Goal: Task Accomplishment & Management: Manage account settings

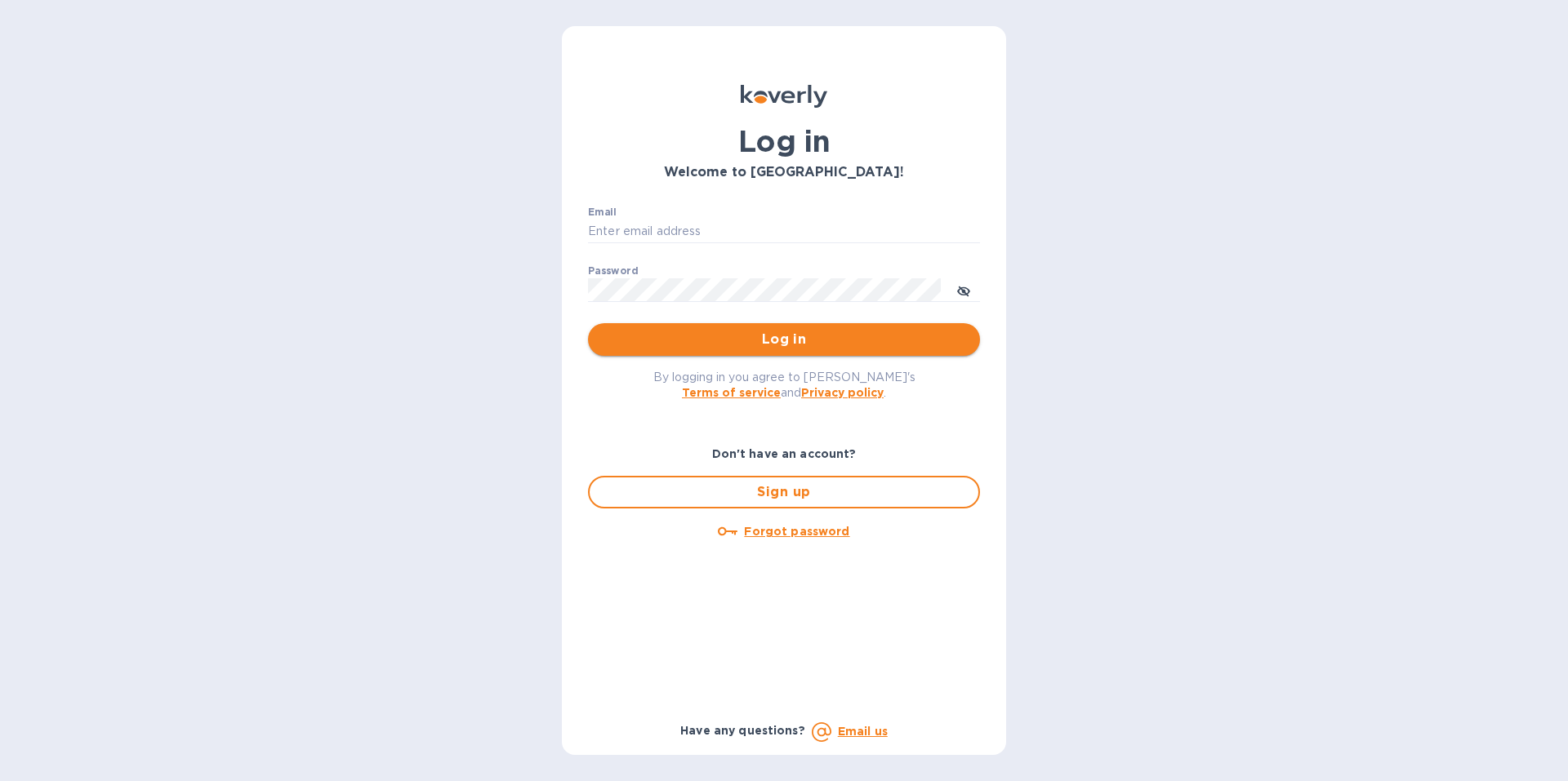
type input "[EMAIL_ADDRESS][DOMAIN_NAME]"
click at [780, 343] on span "Log in" at bounding box center [784, 340] width 366 height 20
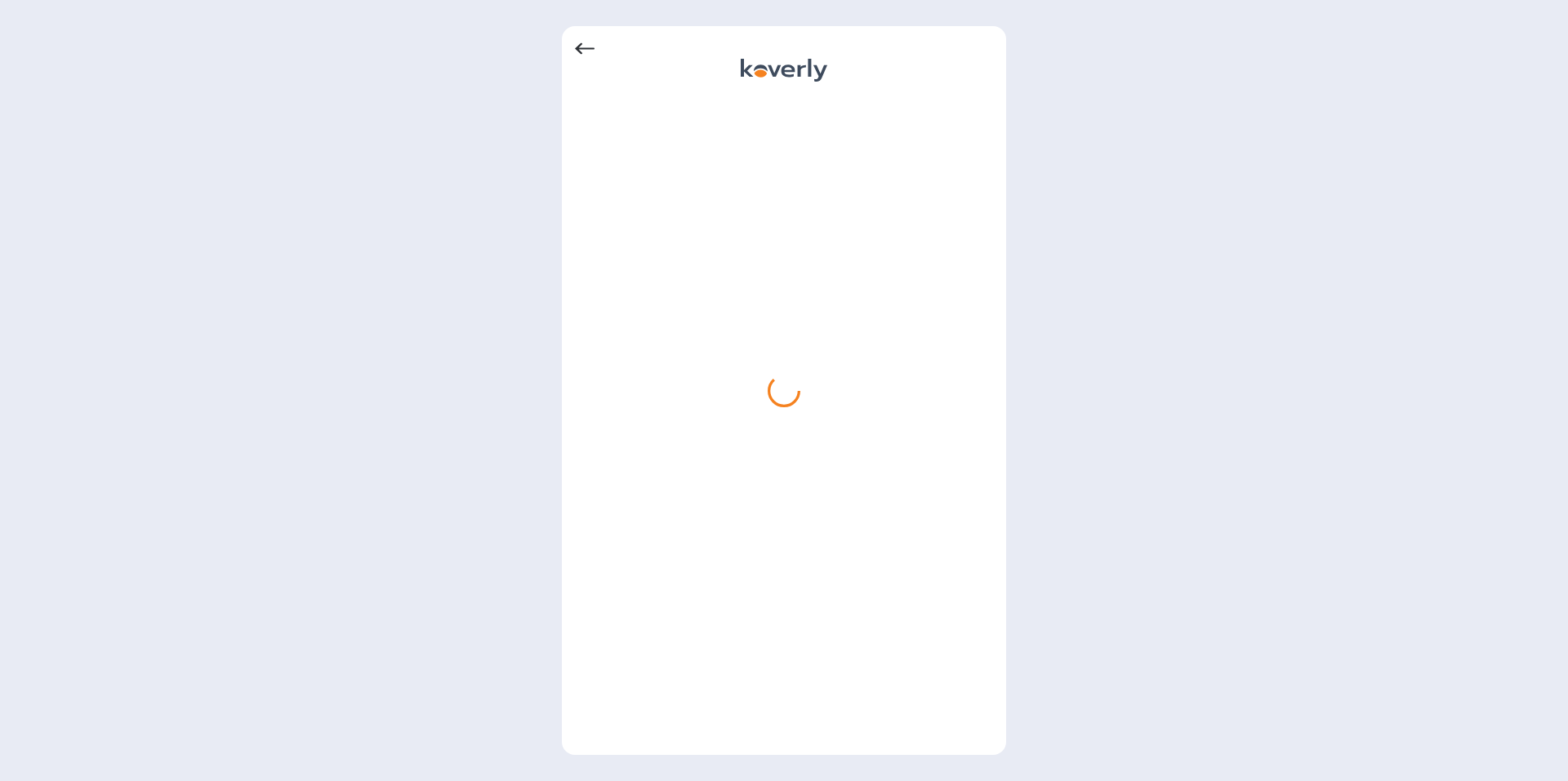
click at [586, 44] on icon at bounding box center [585, 49] width 20 height 20
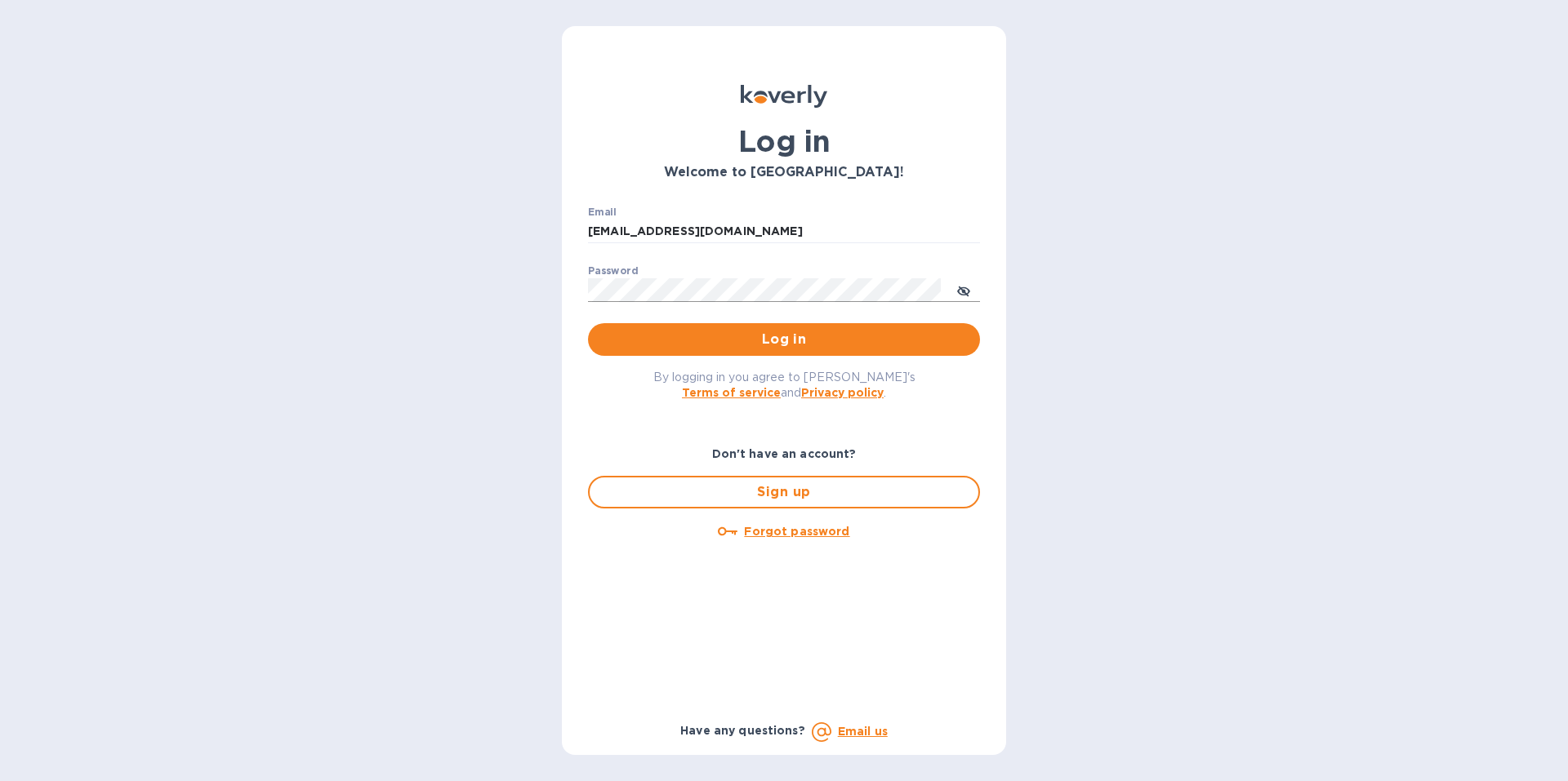
click at [971, 289] on button "toggle password visibility" at bounding box center [963, 290] width 32 height 32
click at [771, 343] on span "Log in" at bounding box center [784, 340] width 366 height 20
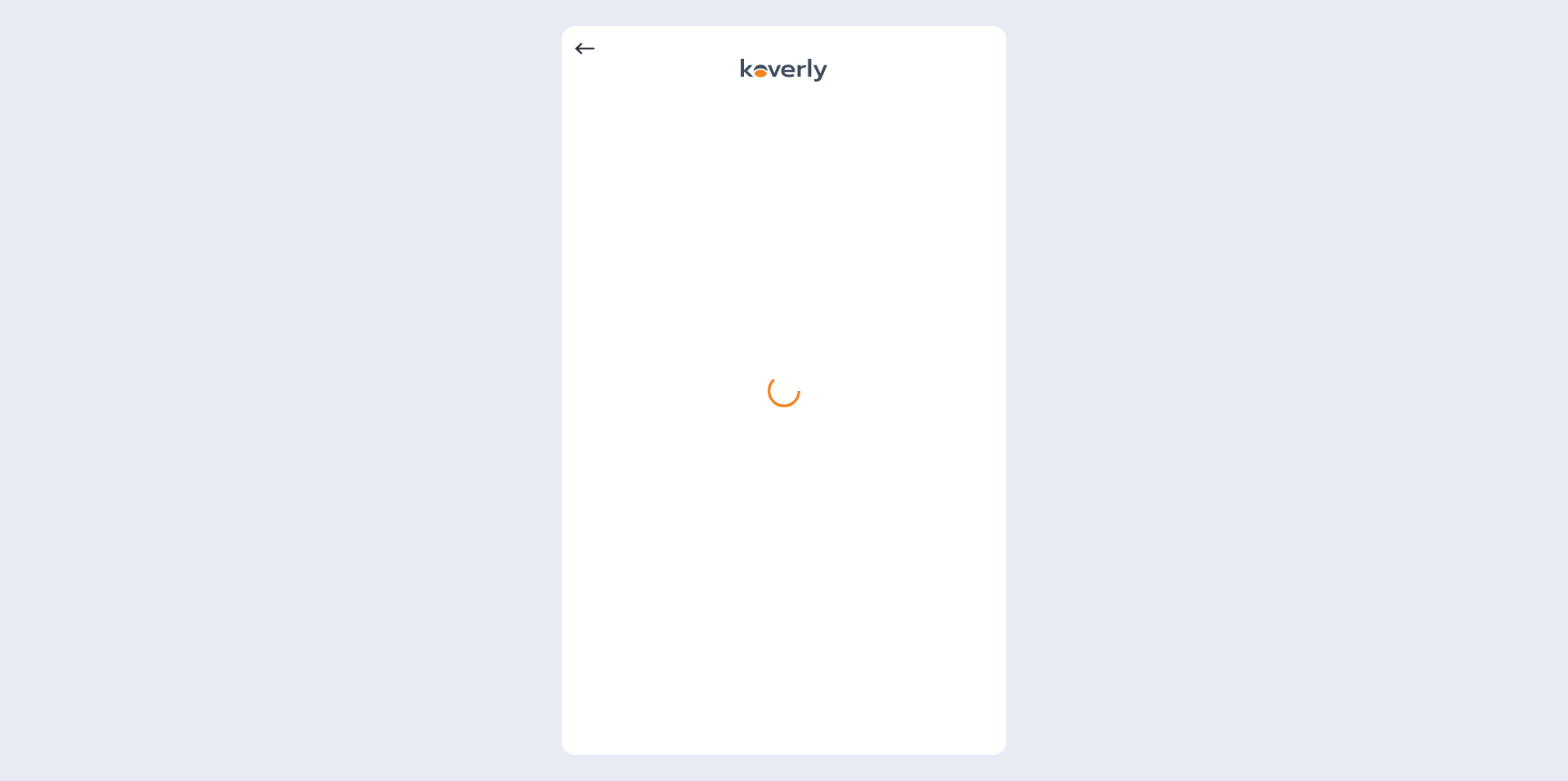
click at [585, 49] on icon at bounding box center [585, 48] width 20 height 12
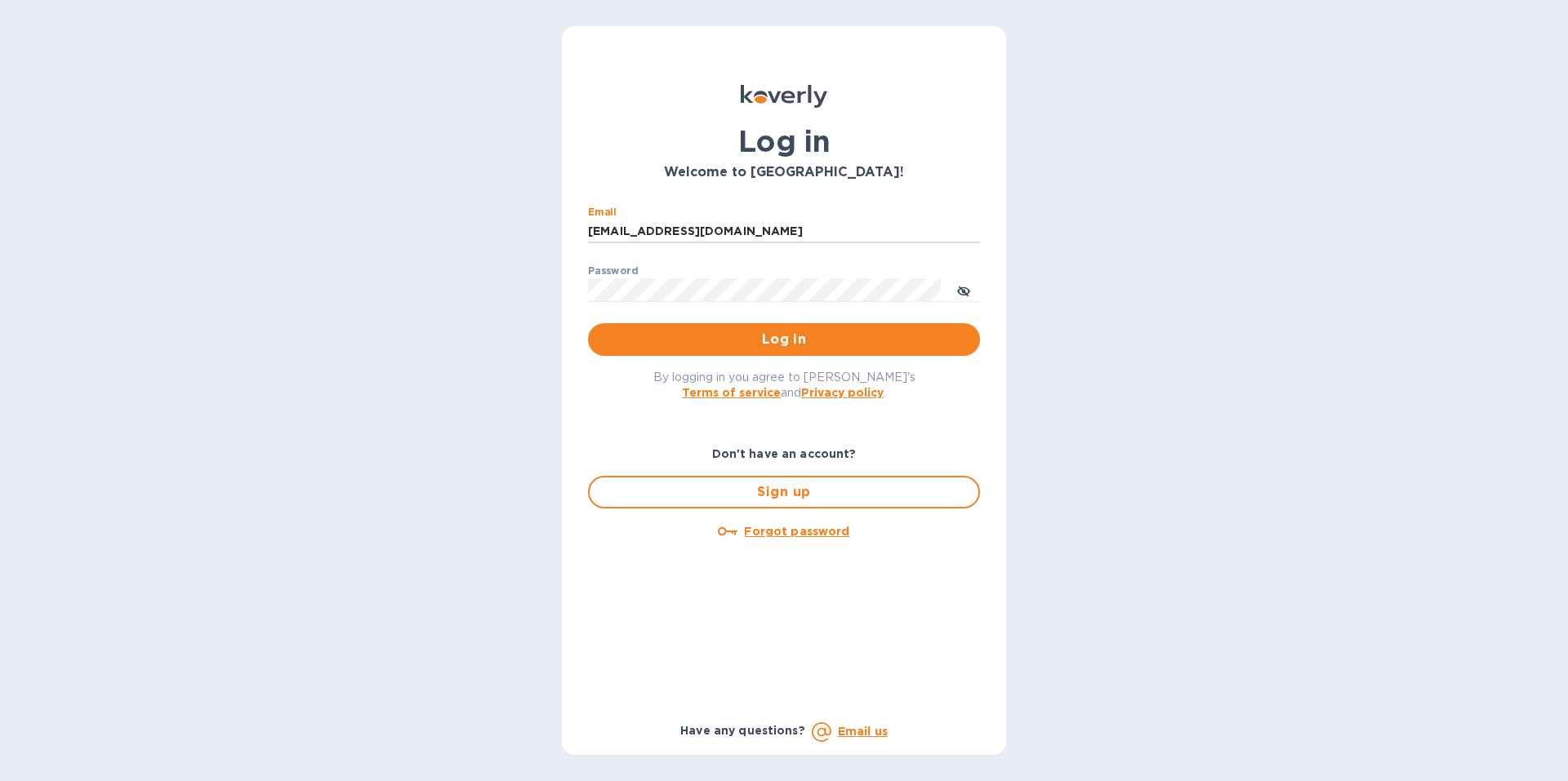
drag, startPoint x: 762, startPoint y: 234, endPoint x: 578, endPoint y: 230, distance: 184.0
click at [578, 230] on div "Email [EMAIL_ADDRESS][DOMAIN_NAME] ​ Password ​ Log in" at bounding box center [784, 282] width 418 height 177
click at [962, 291] on icon "toggle password visibility" at bounding box center [963, 291] width 13 height 13
click at [530, 297] on div "Log in Welcome to [GEOGRAPHIC_DATA]! Email [EMAIL_ADDRESS][DOMAIN_NAME] ​ Passw…" at bounding box center [784, 390] width 1568 height 781
